Goal: Navigation & Orientation: Find specific page/section

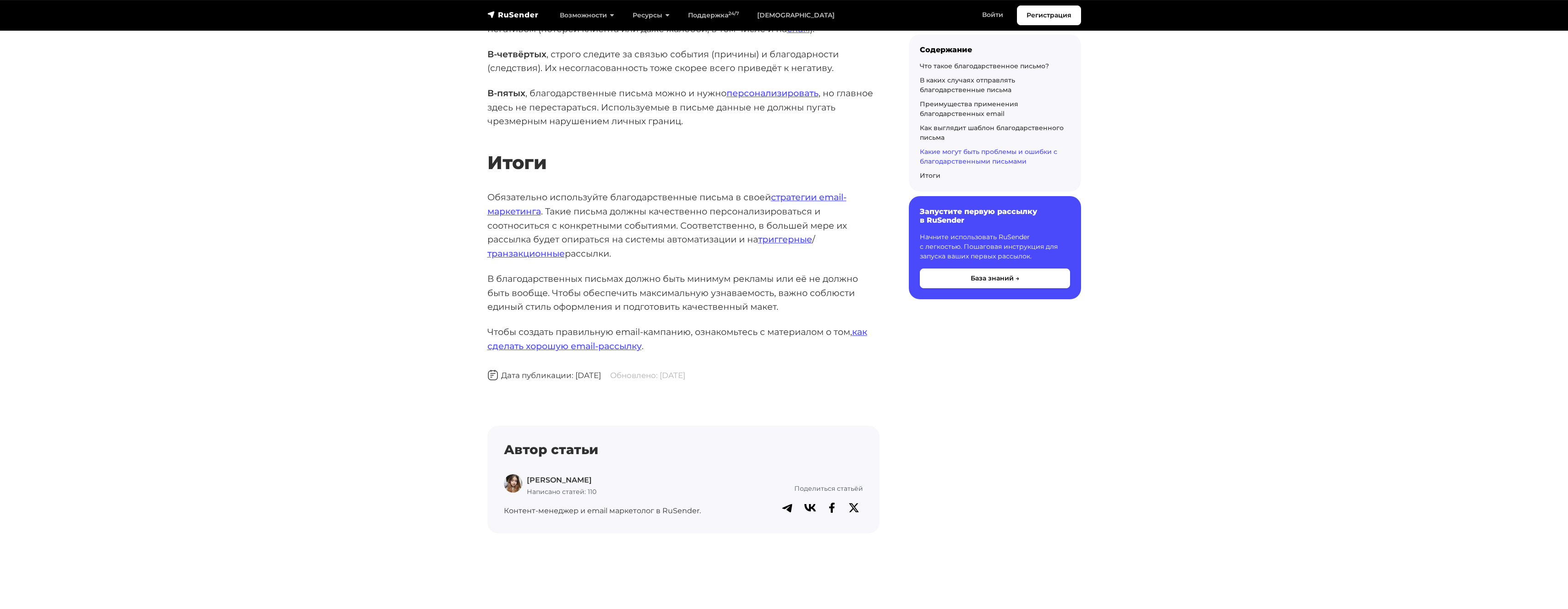
scroll to position [5594, 0]
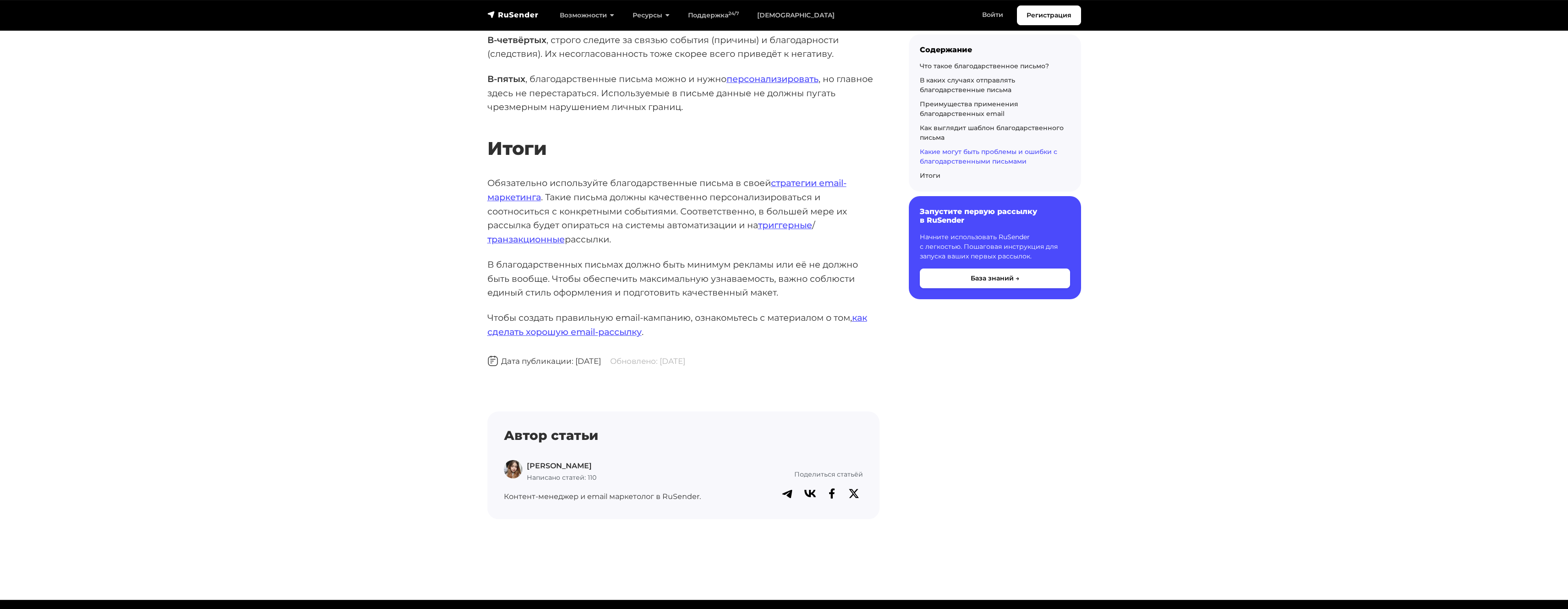
click at [635, 311] on p "Чтобы создать правильную email-кампанию, ознакомьтесь с материалом о том, как с…" at bounding box center [684, 325] width 392 height 28
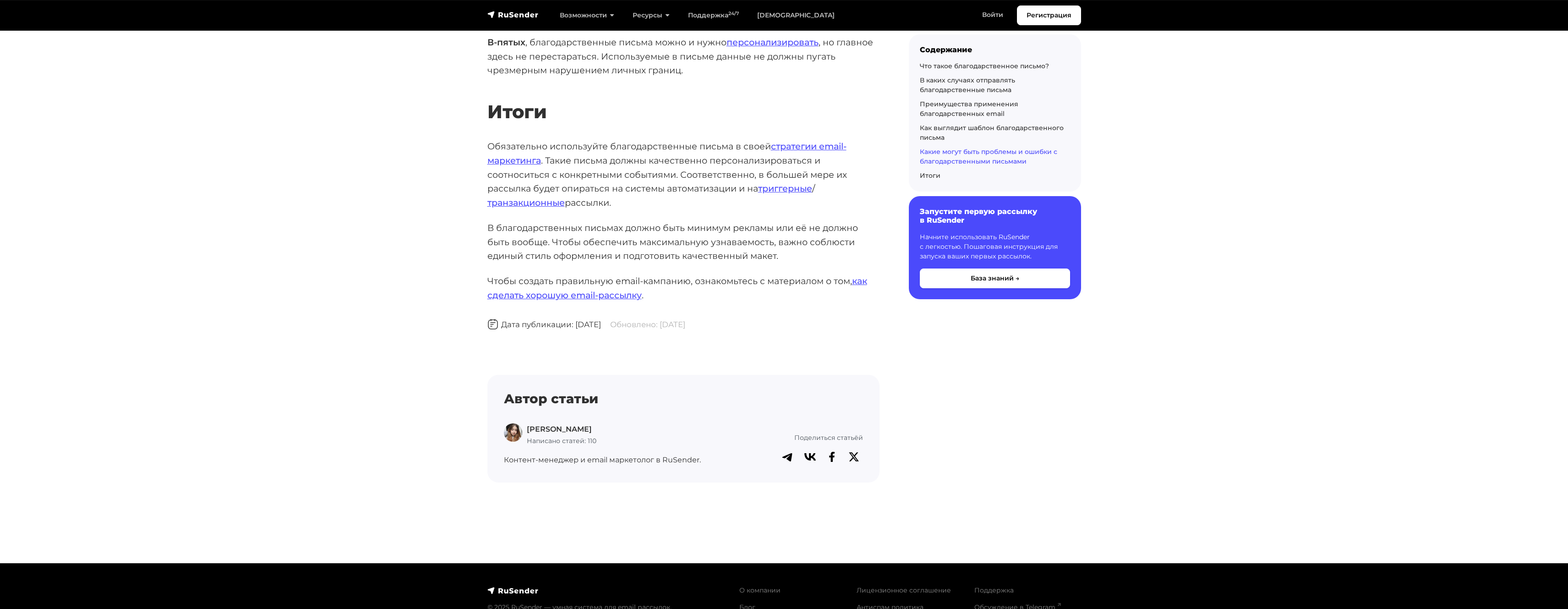
scroll to position [5638, 0]
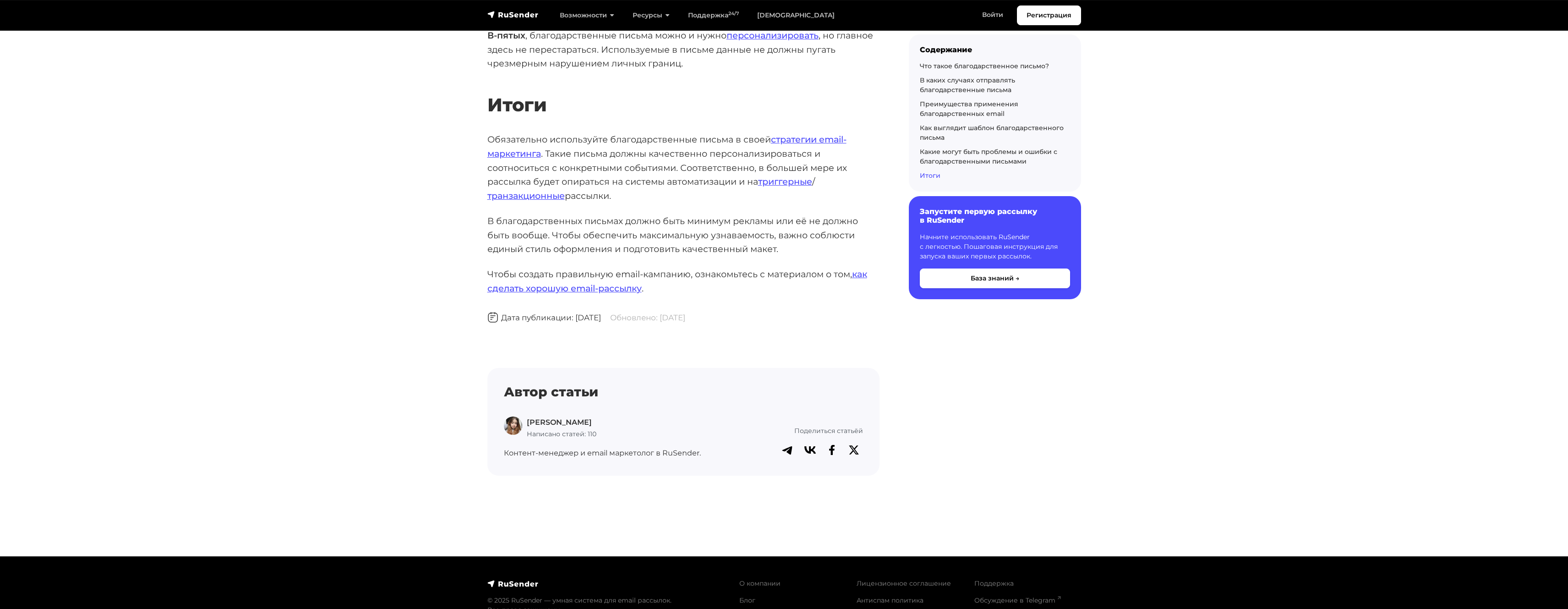
click at [531, 267] on p "Чтобы создать правильную email-кампанию, ознакомьтесь с материалом о том, как с…" at bounding box center [684, 281] width 392 height 28
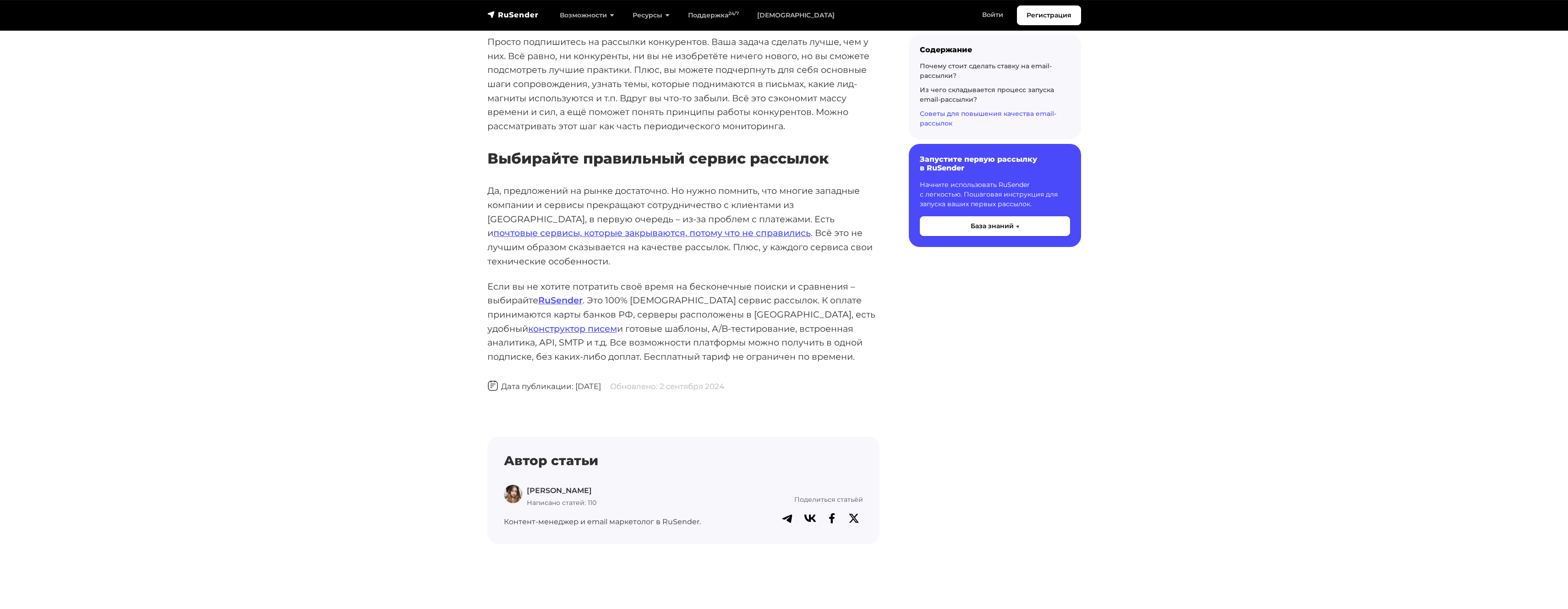
scroll to position [4173, 0]
